Goal: Transaction & Acquisition: Purchase product/service

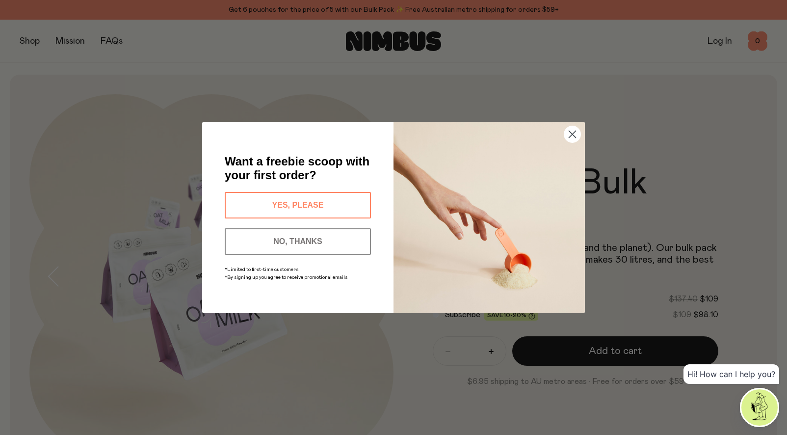
click at [304, 199] on button "YES, PLEASE" at bounding box center [298, 205] width 146 height 26
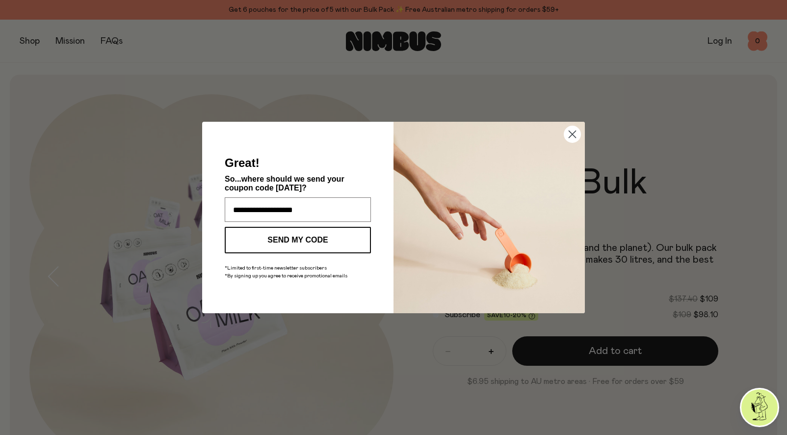
type input "**********"
click at [306, 234] on button "SEND MY CODE" at bounding box center [298, 240] width 146 height 26
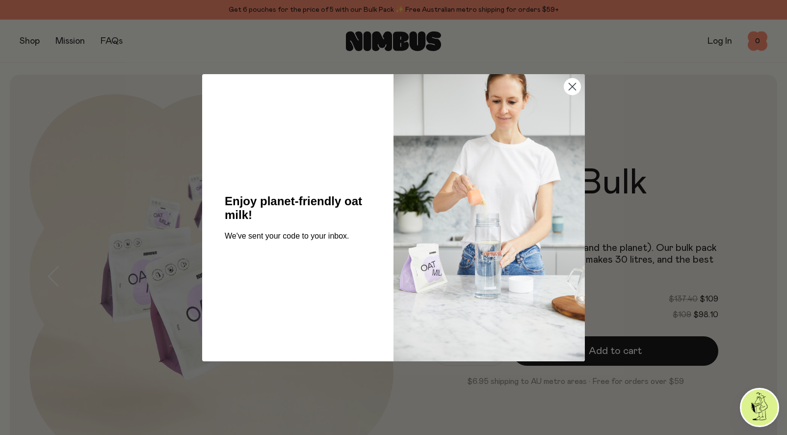
click at [572, 82] on circle "Close dialog" at bounding box center [572, 86] width 16 height 16
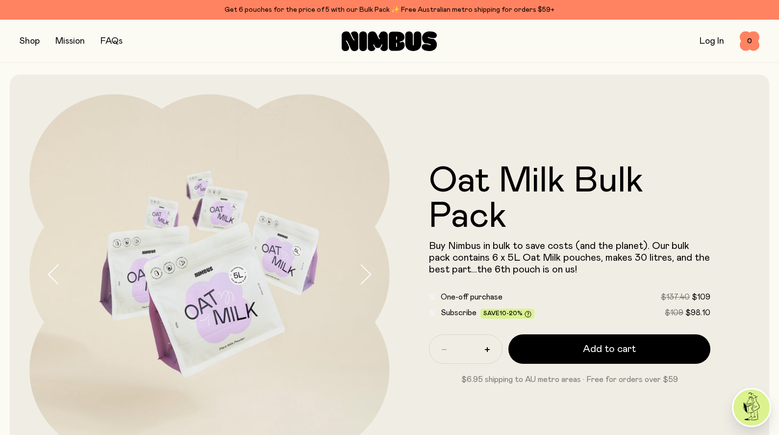
click at [33, 41] on button "button" at bounding box center [30, 41] width 20 height 14
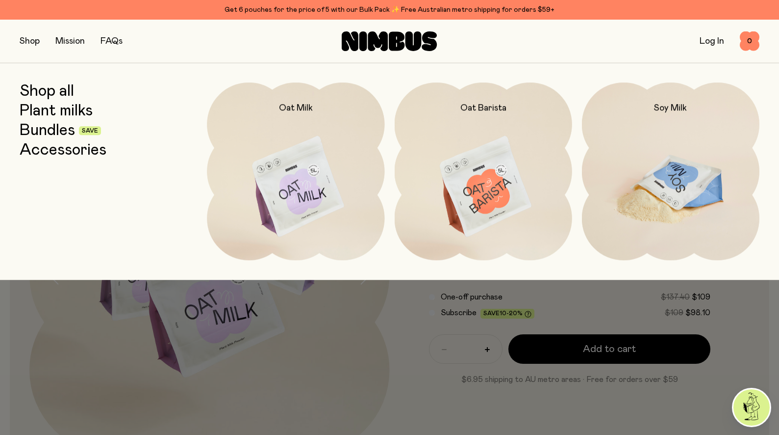
click at [660, 167] on img at bounding box center [671, 186] width 178 height 209
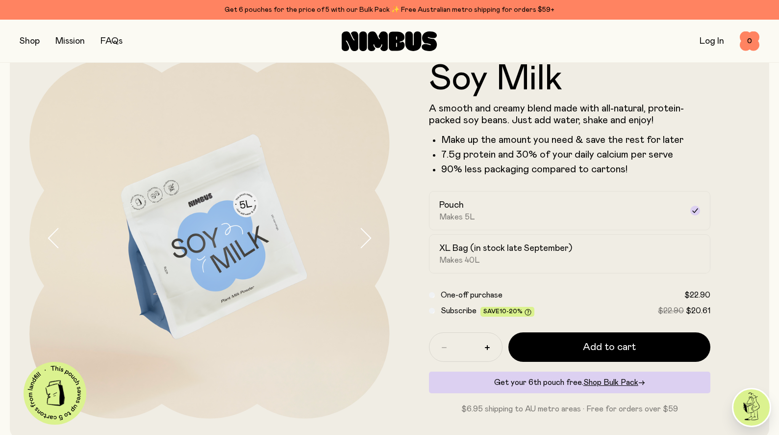
scroll to position [39, 0]
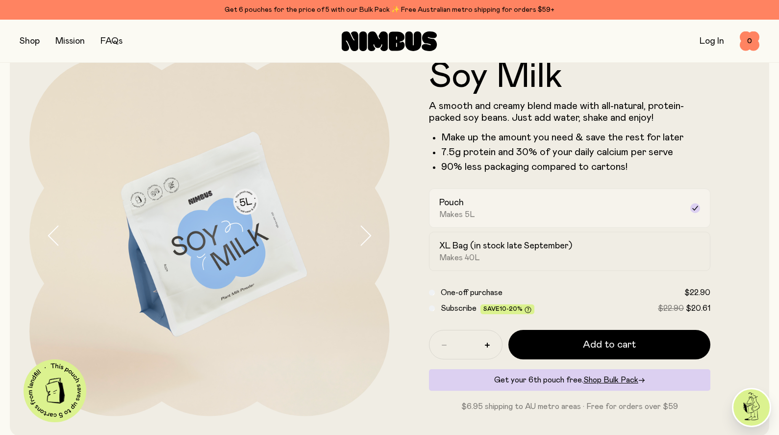
click at [628, 206] on div "Pouch Makes 5L" at bounding box center [561, 208] width 244 height 23
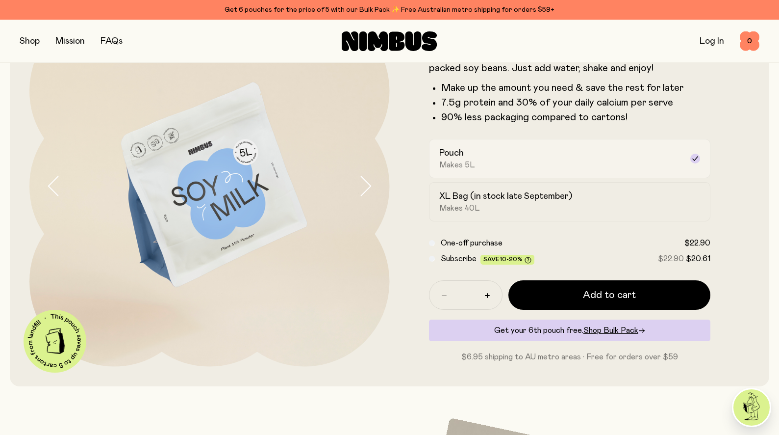
scroll to position [92, 0]
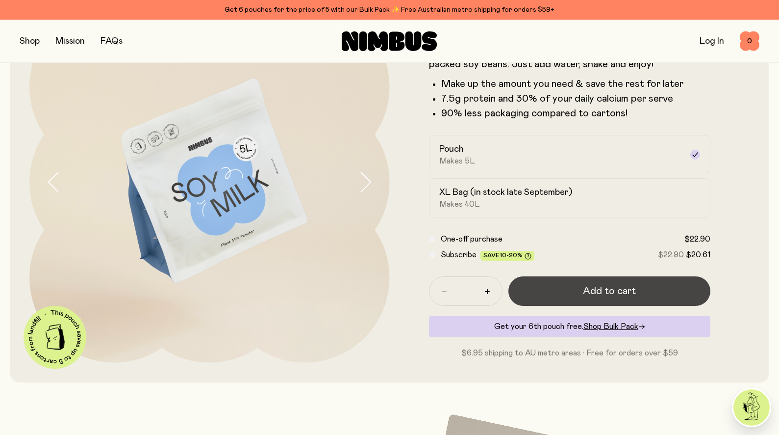
click at [606, 290] on span "Add to cart" at bounding box center [609, 291] width 53 height 14
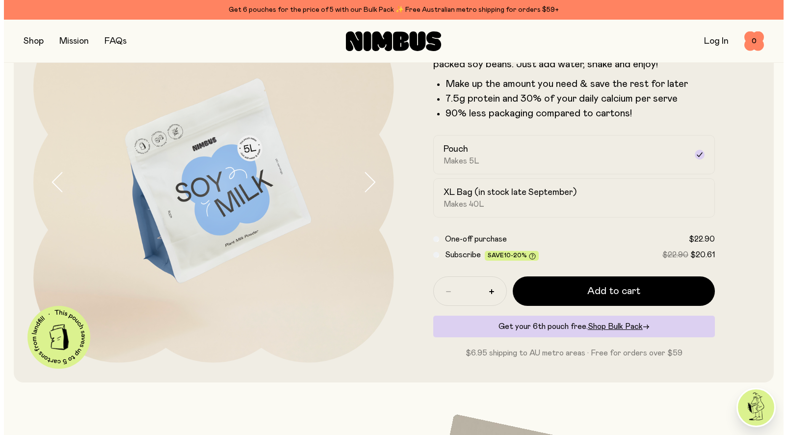
scroll to position [0, 0]
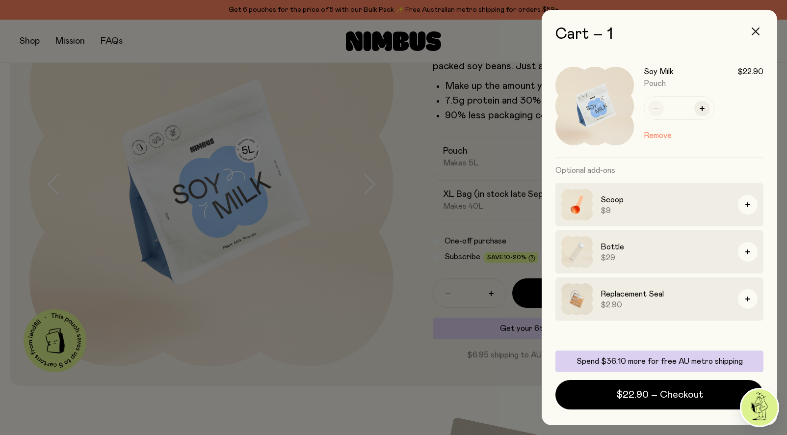
click at [756, 29] on icon "button" at bounding box center [755, 31] width 8 height 8
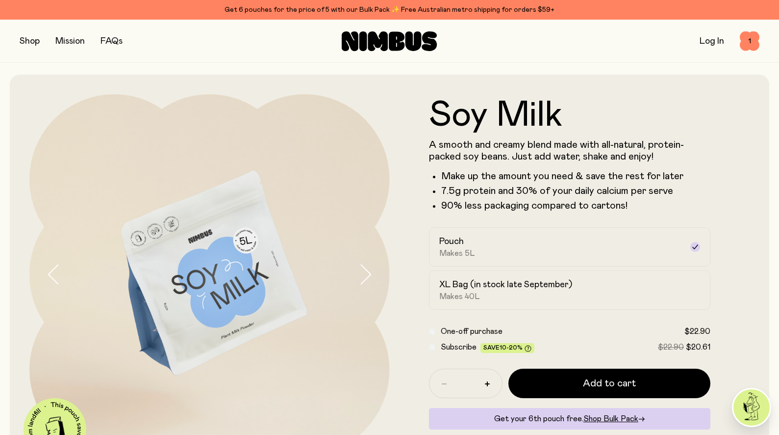
click at [30, 39] on button "button" at bounding box center [30, 41] width 20 height 14
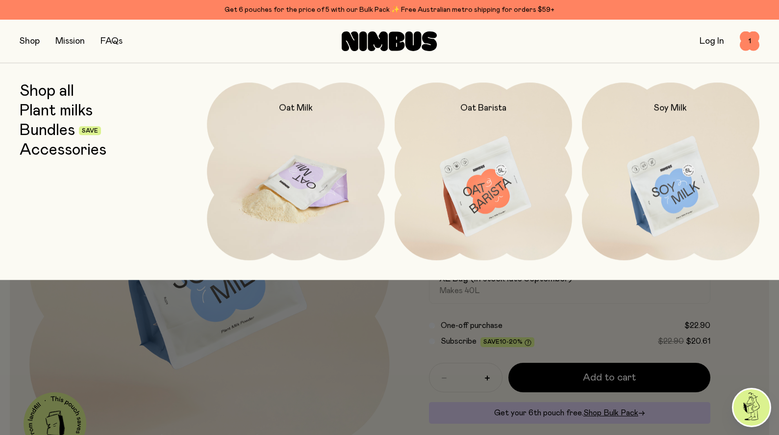
scroll to position [6, 0]
click at [303, 202] on img at bounding box center [296, 186] width 178 height 209
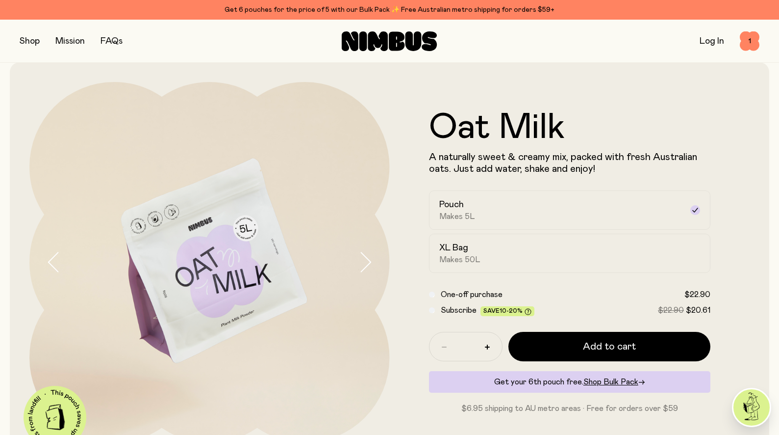
scroll to position [9, 0]
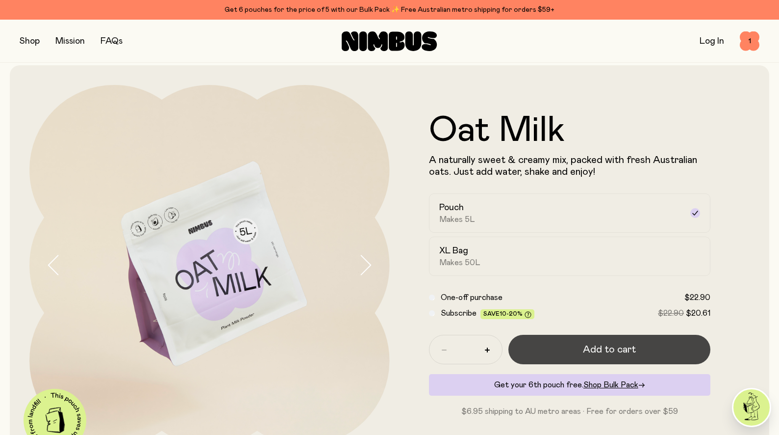
click at [605, 346] on span "Add to cart" at bounding box center [609, 349] width 53 height 14
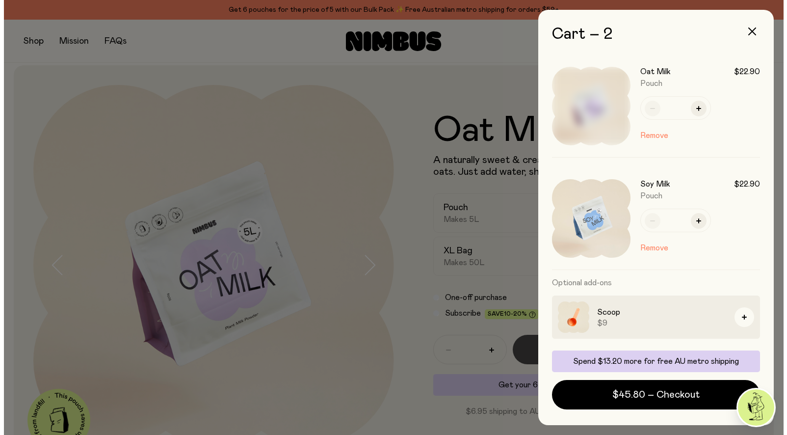
scroll to position [0, 0]
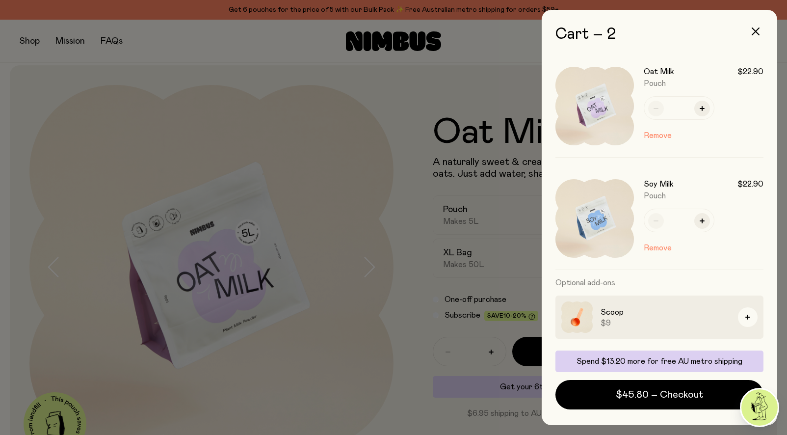
drag, startPoint x: 157, startPoint y: 77, endPoint x: 67, endPoint y: 68, distance: 90.7
click at [157, 77] on div at bounding box center [393, 217] width 787 height 435
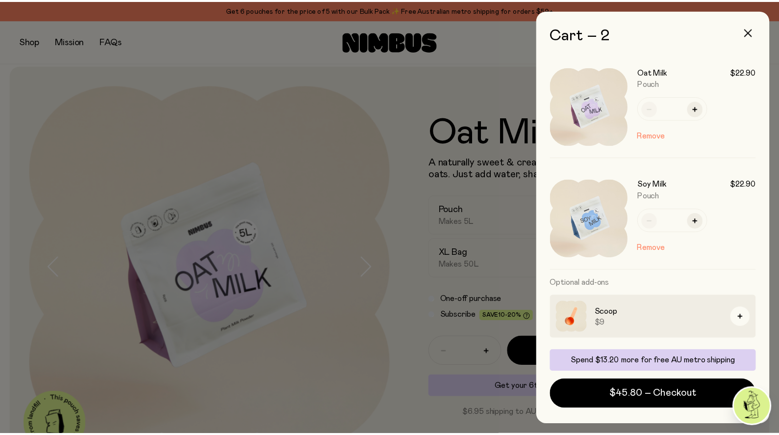
scroll to position [9, 0]
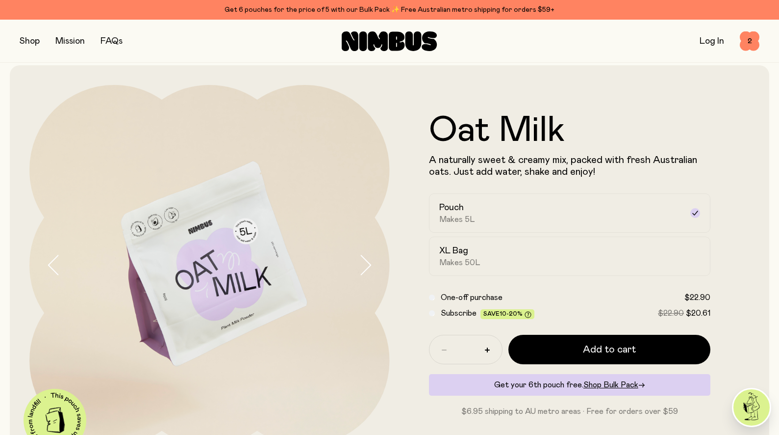
click at [30, 43] on button "button" at bounding box center [30, 41] width 20 height 14
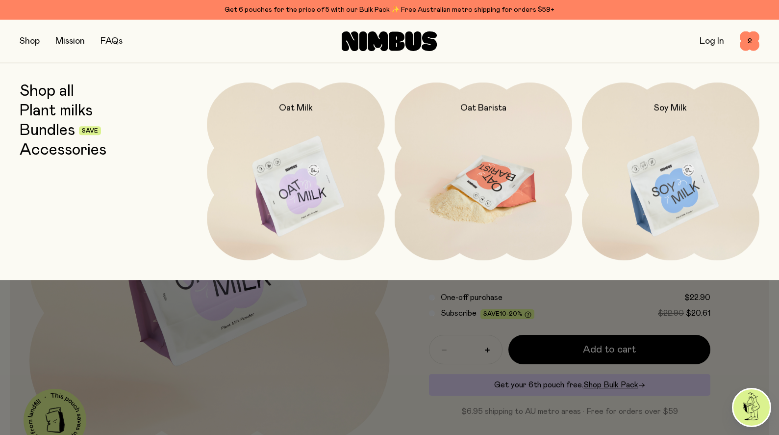
click at [489, 209] on img at bounding box center [484, 186] width 178 height 209
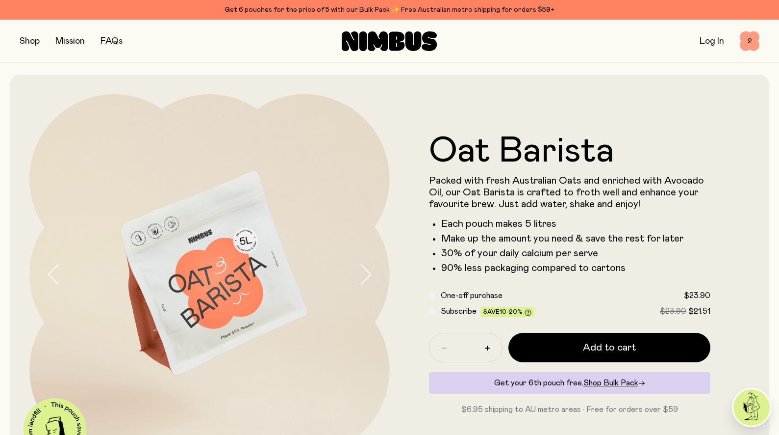
click at [753, 39] on span "2" at bounding box center [750, 41] width 20 height 20
